Goal: Task Accomplishment & Management: Use online tool/utility

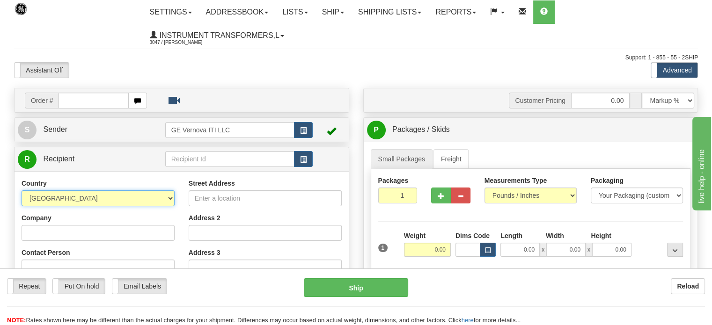
click at [168, 199] on select "[GEOGRAPHIC_DATA] [GEOGRAPHIC_DATA] [GEOGRAPHIC_DATA] [GEOGRAPHIC_DATA] [US_STA…" at bounding box center [98, 199] width 153 height 16
select select "CA"
click at [22, 191] on select "[GEOGRAPHIC_DATA] [GEOGRAPHIC_DATA] [GEOGRAPHIC_DATA] [GEOGRAPHIC_DATA] [US_STA…" at bounding box center [98, 199] width 153 height 16
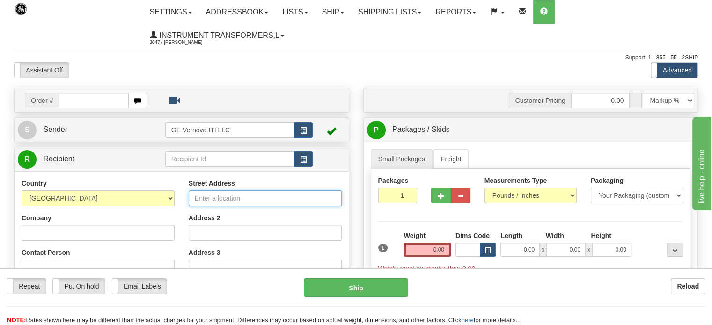
click at [232, 200] on input "Street Address" at bounding box center [265, 199] width 153 height 16
paste input "[STREET_ADDRESS]"
type input "[STREET_ADDRESS]"
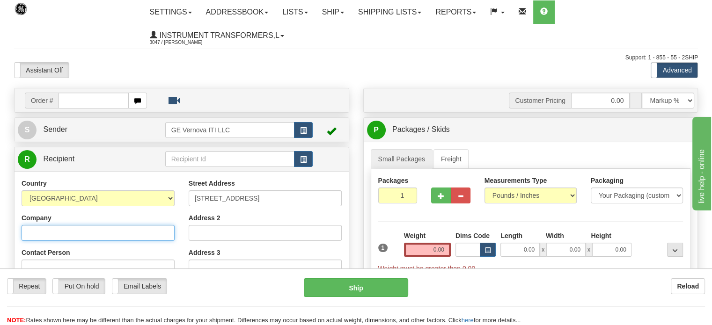
click at [67, 235] on input "Company" at bounding box center [98, 233] width 153 height 16
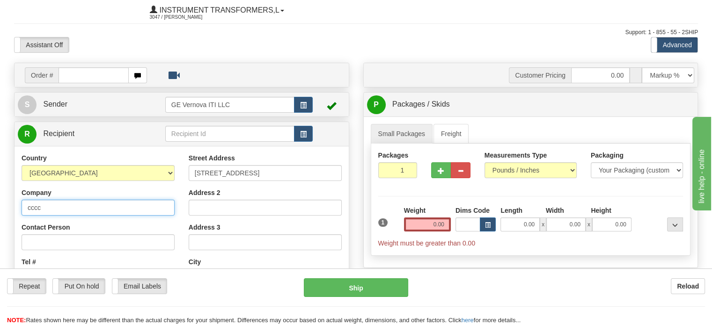
scroll to position [47, 0]
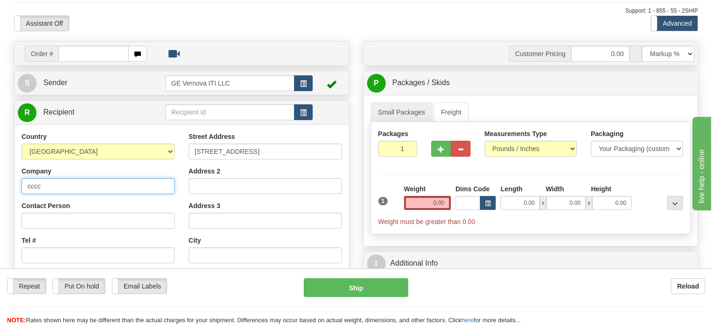
type input "cccc"
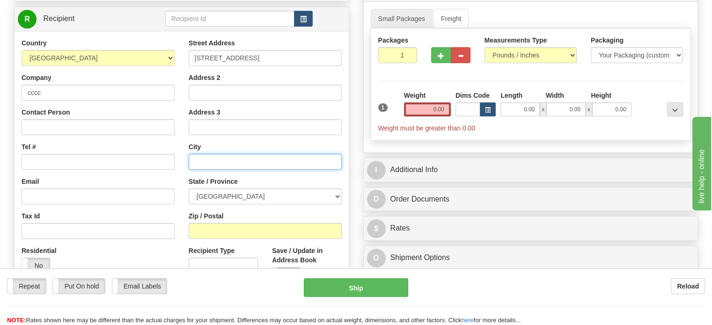
click at [226, 162] on input "text" at bounding box center [265, 162] width 153 height 16
paste input "[PERSON_NAME]"
type input "[PERSON_NAME]"
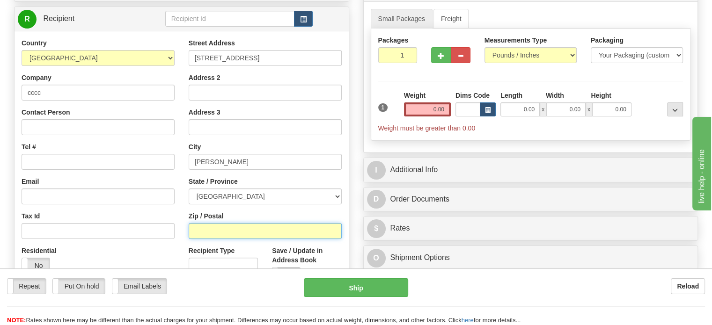
click at [213, 235] on input "Zip / Postal" at bounding box center [265, 231] width 153 height 16
paste input "T7X 6P7"
type input "T7X 6P7"
click at [422, 110] on input "0.00" at bounding box center [427, 110] width 47 height 14
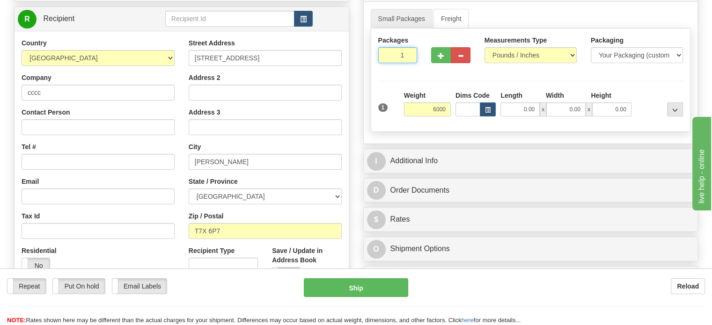
type input "6000.00"
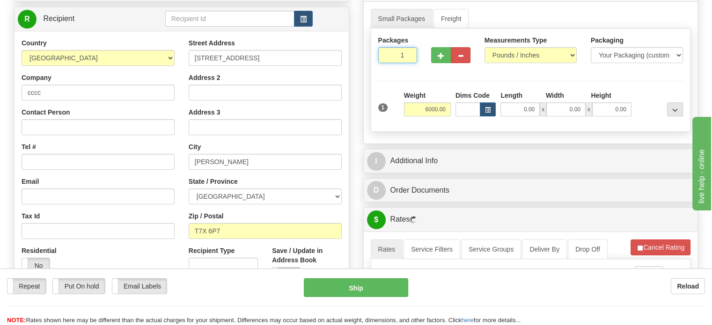
drag, startPoint x: 393, startPoint y: 56, endPoint x: 421, endPoint y: 53, distance: 28.7
click at [420, 54] on div "Packages 1 1" at bounding box center [397, 53] width 53 height 35
type input "12"
drag, startPoint x: 519, startPoint y: 111, endPoint x: 552, endPoint y: 110, distance: 32.8
click at [552, 110] on div "0.00 x 0.00 x 0.00" at bounding box center [565, 110] width 131 height 14
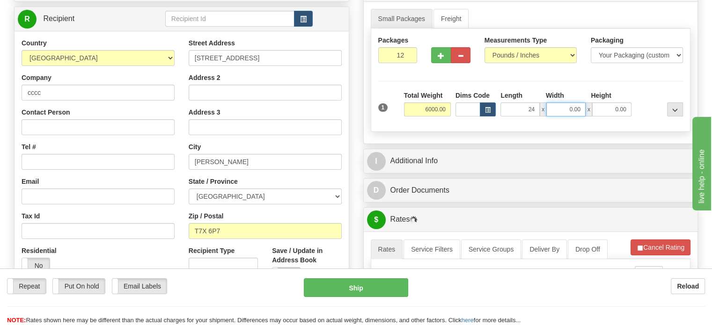
type input "24.00"
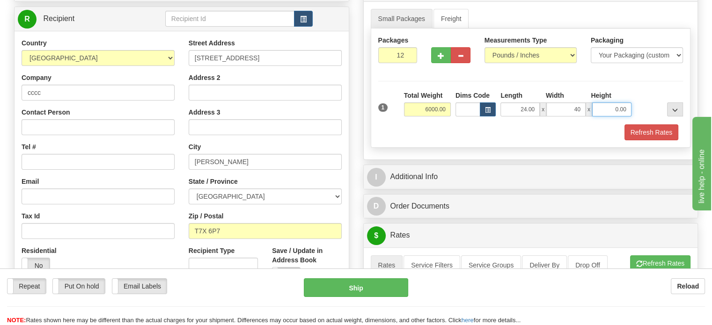
type input "40.00"
type input "24.00"
click at [639, 126] on button "Refresh Rates" at bounding box center [651, 133] width 54 height 16
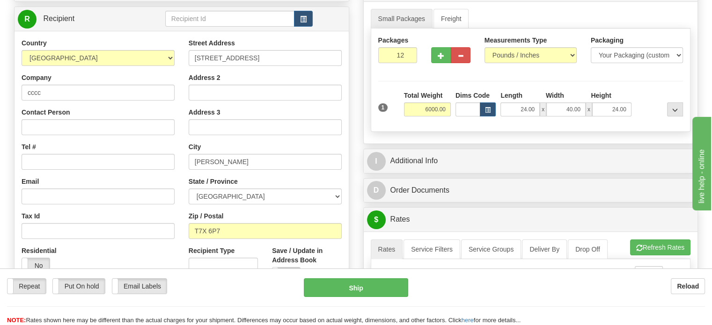
scroll to position [124, 0]
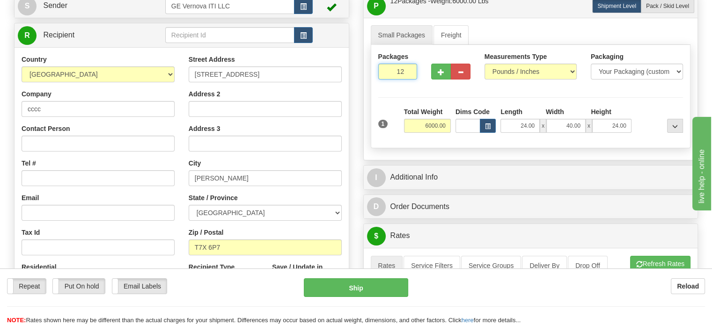
drag, startPoint x: 398, startPoint y: 69, endPoint x: 421, endPoint y: 68, distance: 23.4
click at [421, 68] on div "Packages 12 1" at bounding box center [397, 69] width 53 height 35
type input "1"
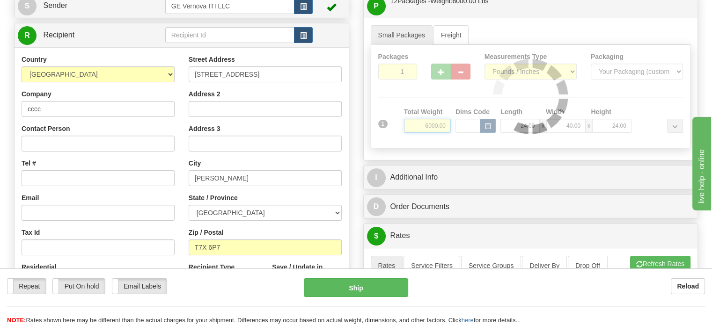
drag, startPoint x: 418, startPoint y: 122, endPoint x: 472, endPoint y: 125, distance: 54.8
click at [472, 125] on div "Packages 1 1 Measurements Type" at bounding box center [531, 96] width 320 height 103
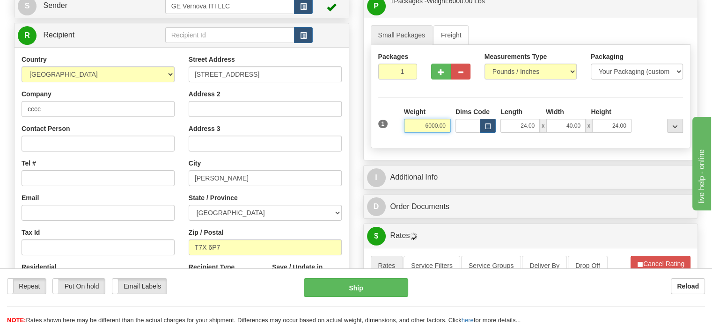
click at [423, 124] on input "6000.00" at bounding box center [427, 126] width 47 height 14
drag, startPoint x: 423, startPoint y: 124, endPoint x: 467, endPoint y: 127, distance: 44.6
click at [467, 127] on div "1 Weight 6000.00 Dims Code x" at bounding box center [531, 123] width 310 height 33
type input "900.00"
drag, startPoint x: 512, startPoint y: 125, endPoint x: 556, endPoint y: 125, distance: 43.5
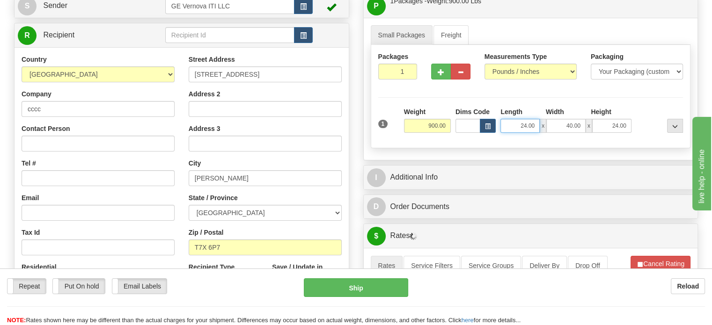
click at [556, 125] on div "24.00 x 40.00 x 24.00" at bounding box center [565, 126] width 131 height 14
type input "37.00"
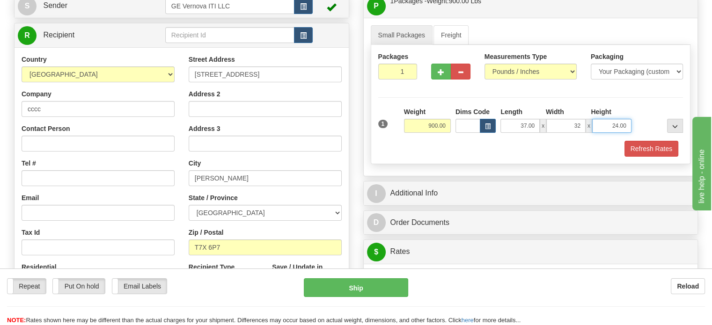
type input "32.00"
type input "40.00"
click at [645, 147] on button "Refresh Rates" at bounding box center [651, 149] width 54 height 16
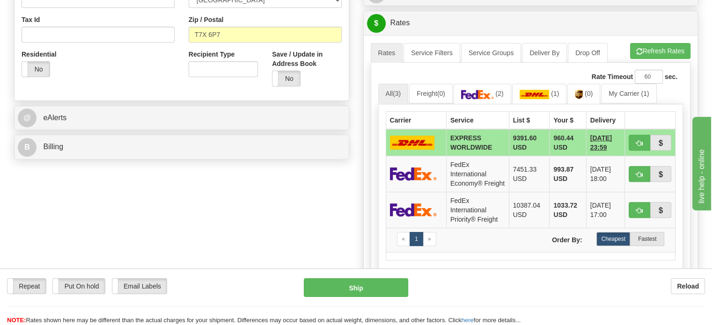
scroll to position [358, 0]
